Goal: Answer question/provide support: Share knowledge or assist other users

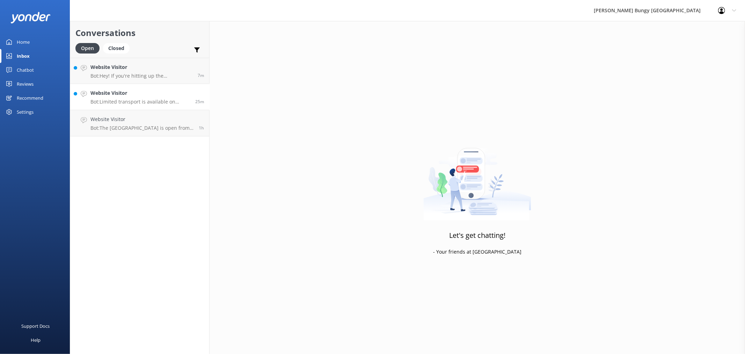
click at [144, 96] on h4 "Website Visitor" at bounding box center [141, 93] width 100 height 8
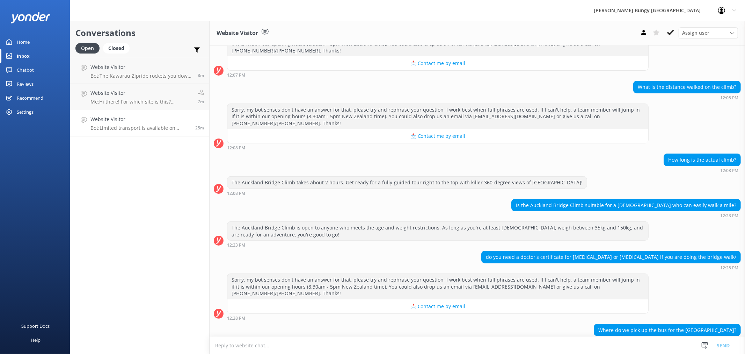
scroll to position [262, 0]
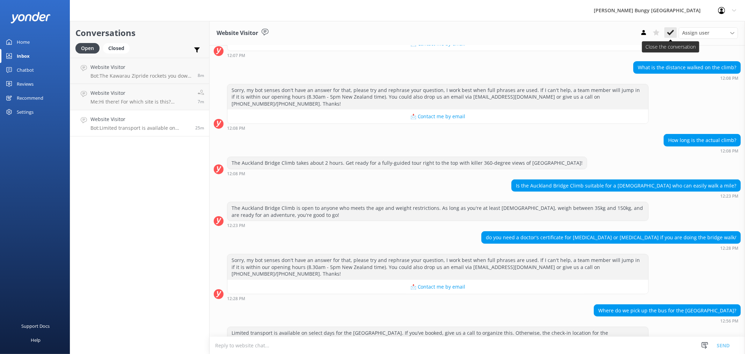
click at [670, 31] on icon at bounding box center [670, 32] width 7 height 7
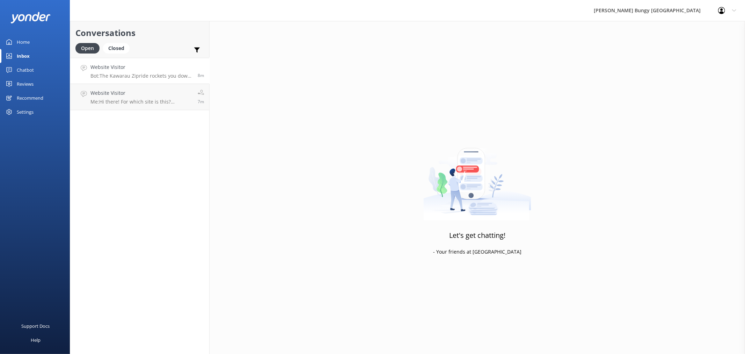
click at [176, 78] on p "Bot: The Kawarau Zipride rockets you down a 130m line at over 60km/h. It's a qu…" at bounding box center [142, 76] width 102 height 6
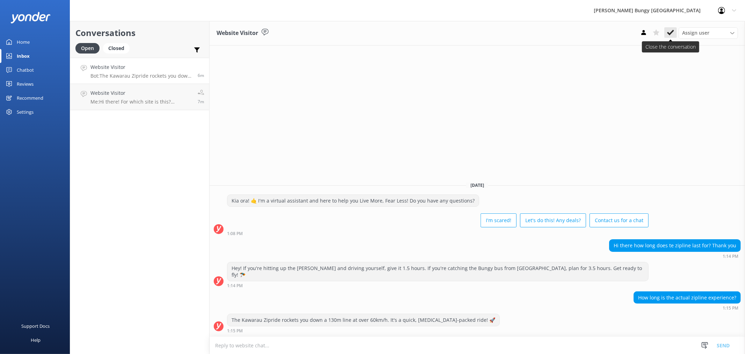
click at [669, 34] on use at bounding box center [670, 33] width 7 height 6
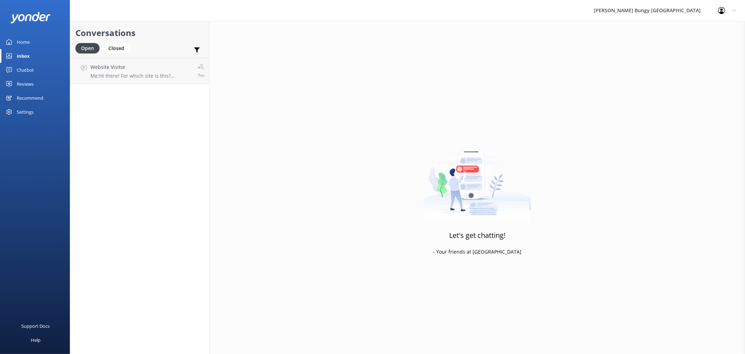
click at [181, 74] on p "Me: Hi there! For which site is this? [PERSON_NAME][GEOGRAPHIC_DATA], [GEOGRAPH…" at bounding box center [142, 76] width 102 height 6
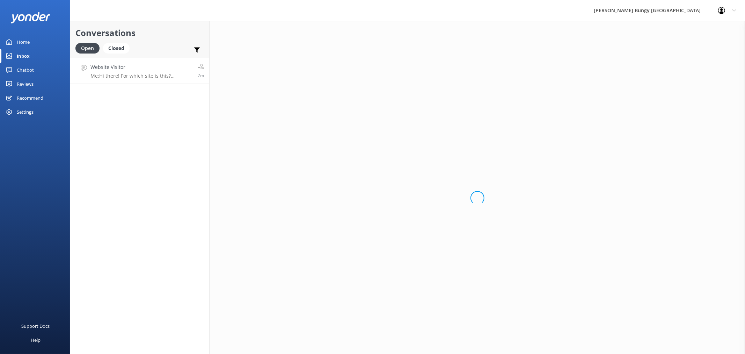
click at [181, 74] on p "Me: Hi there! For which site is this? [PERSON_NAME][GEOGRAPHIC_DATA], [GEOGRAPH…" at bounding box center [142, 76] width 102 height 6
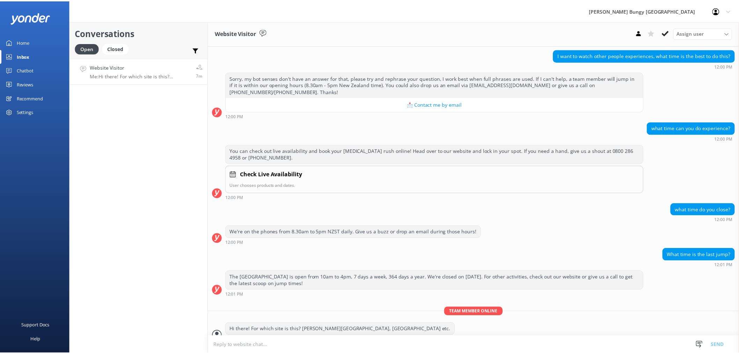
scroll to position [156, 0]
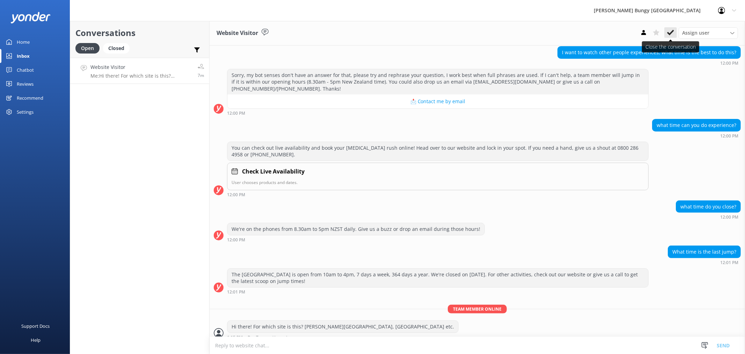
click at [671, 32] on use at bounding box center [670, 33] width 7 height 6
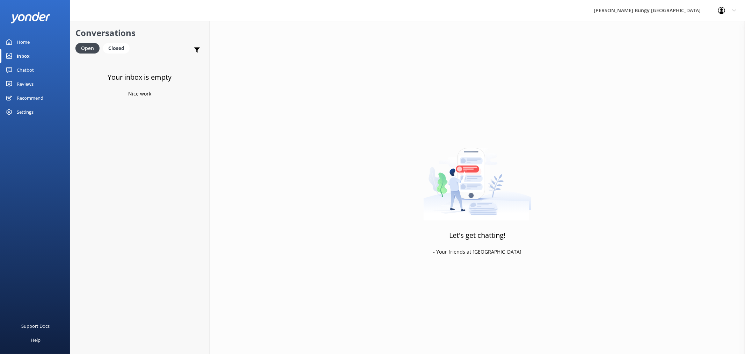
click at [41, 67] on link "Chatbot" at bounding box center [35, 70] width 70 height 14
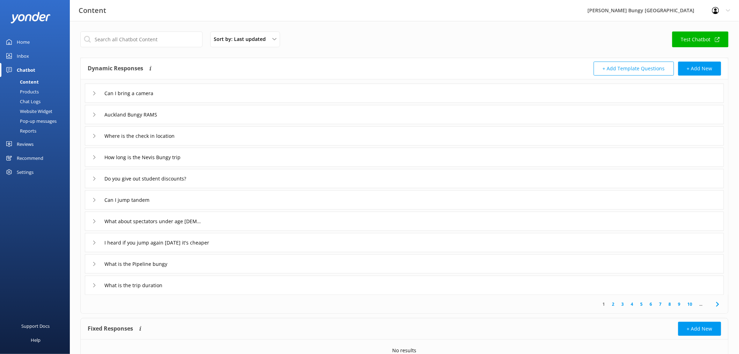
click at [44, 100] on link "Chat Logs" at bounding box center [37, 101] width 66 height 10
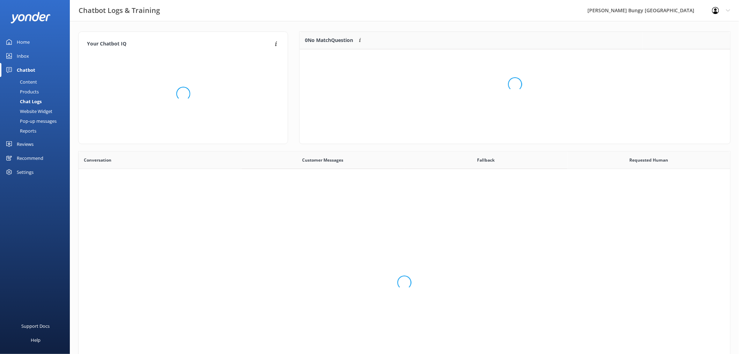
scroll to position [239, 646]
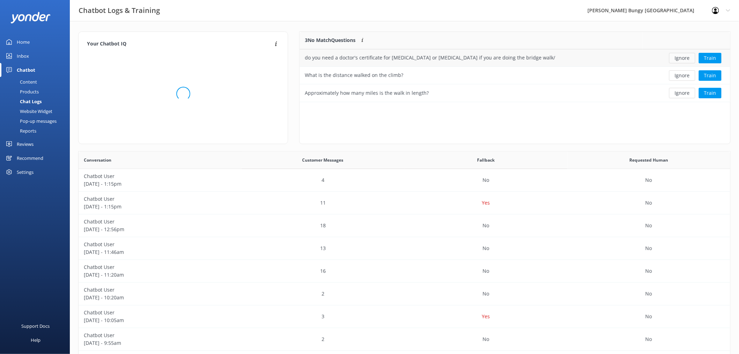
click at [680, 56] on button "Ignore" at bounding box center [683, 58] width 26 height 10
click at [680, 56] on div "Loading.. Train" at bounding box center [687, 58] width 77 height 10
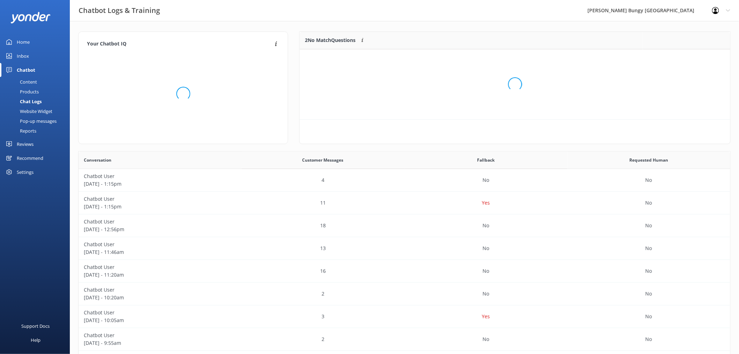
click at [680, 56] on div "Loading.." at bounding box center [515, 84] width 417 height 354
click at [681, 56] on div "Loading.." at bounding box center [515, 84] width 417 height 354
click at [683, 57] on div "Loading.." at bounding box center [515, 84] width 417 height 354
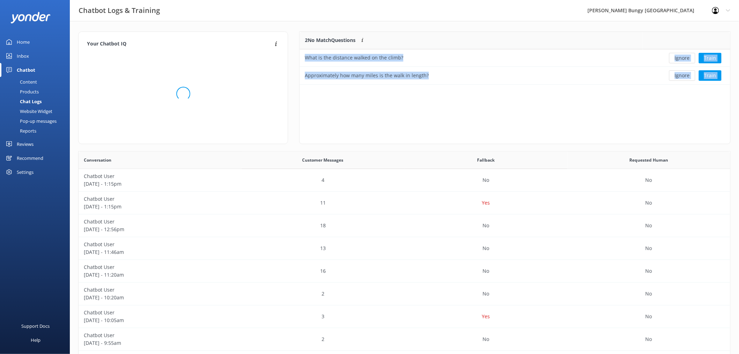
scroll to position [47, 425]
click at [683, 57] on button "Ignore" at bounding box center [683, 58] width 26 height 10
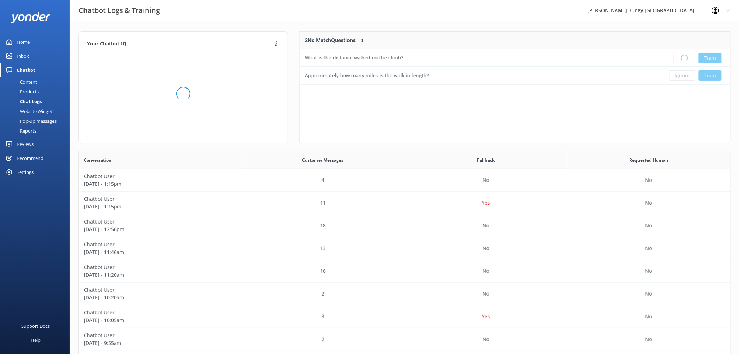
click at [683, 57] on div "Loading.. Train" at bounding box center [687, 58] width 77 height 10
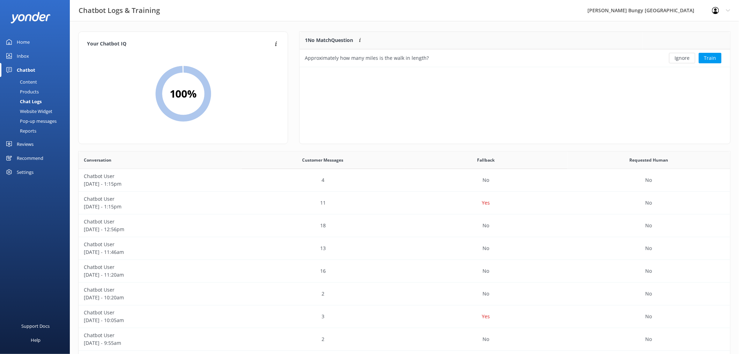
scroll to position [29, 425]
click at [683, 57] on button "Ignore" at bounding box center [683, 58] width 26 height 10
click at [683, 57] on div "Loading.. Train" at bounding box center [687, 58] width 77 height 10
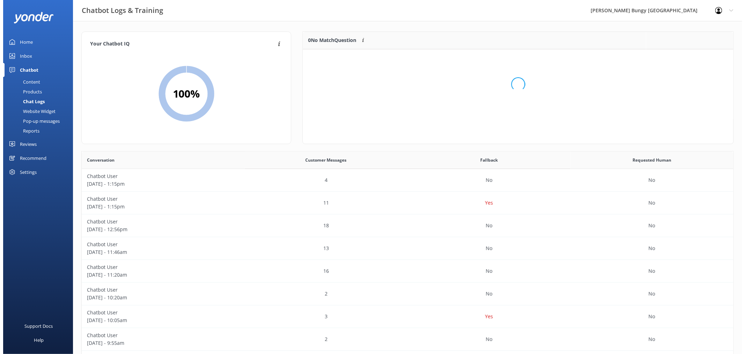
scroll to position [81, 425]
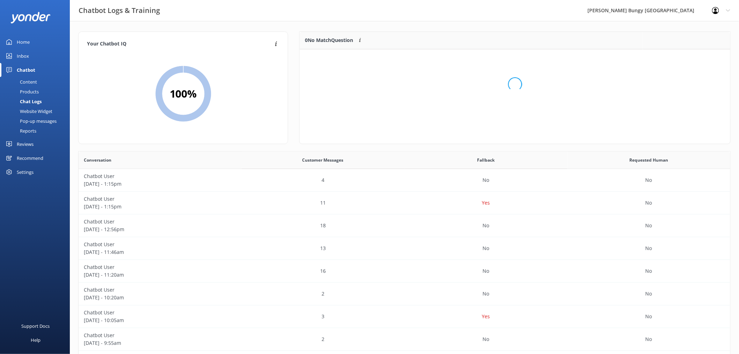
click at [683, 57] on div "Loading.." at bounding box center [515, 84] width 417 height 354
click at [683, 57] on div "You're at Max IQ! 🎉 You've trained all recent unknown questions" at bounding box center [515, 84] width 431 height 70
click at [39, 54] on link "Inbox" at bounding box center [35, 56] width 70 height 14
